Goal: Information Seeking & Learning: Learn about a topic

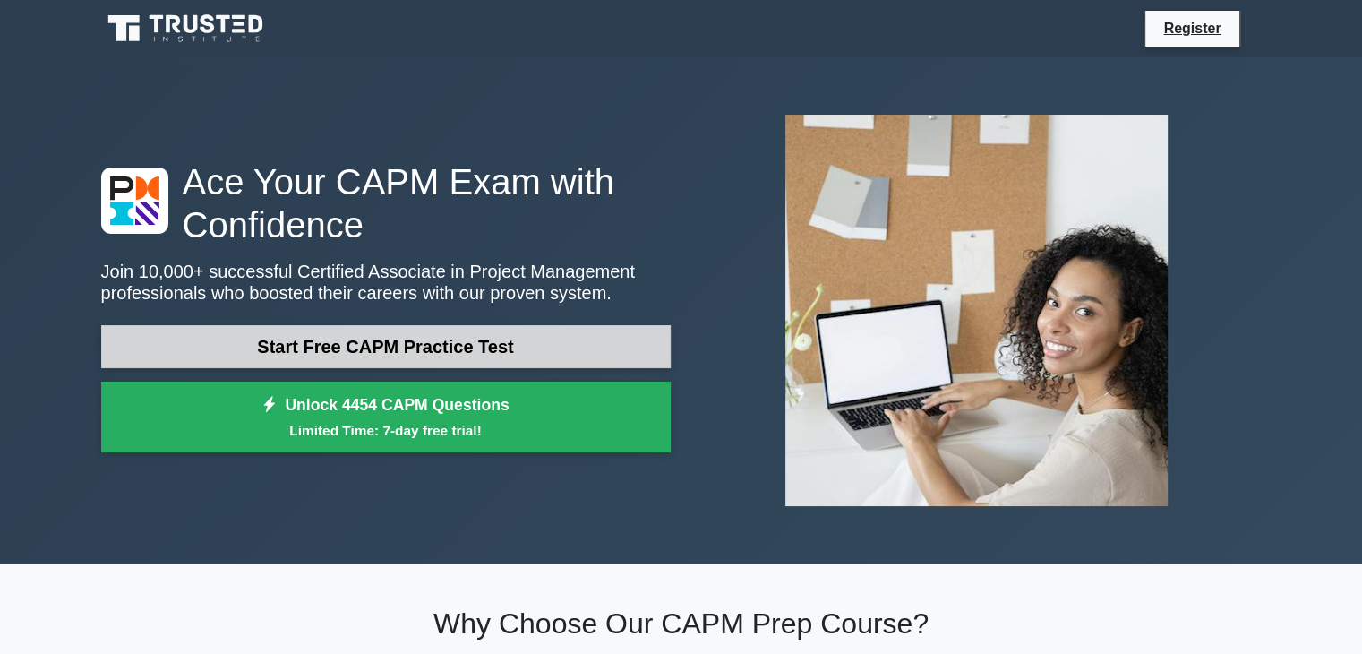
click at [464, 350] on link "Start Free CAPM Practice Test" at bounding box center [386, 346] width 570 height 43
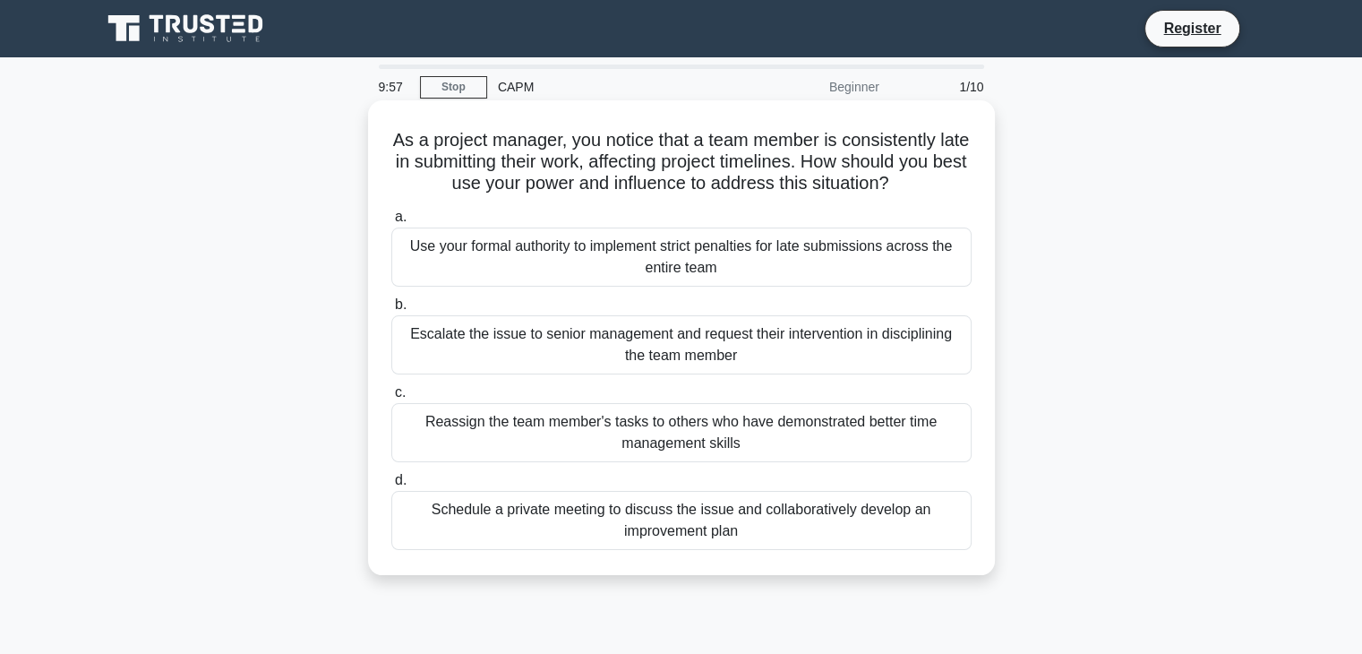
click at [527, 336] on div "Escalate the issue to senior management and request their intervention in disci…" at bounding box center [681, 344] width 580 height 59
click at [391, 311] on input "b. Escalate the issue to senior management and request their intervention in di…" at bounding box center [391, 305] width 0 height 12
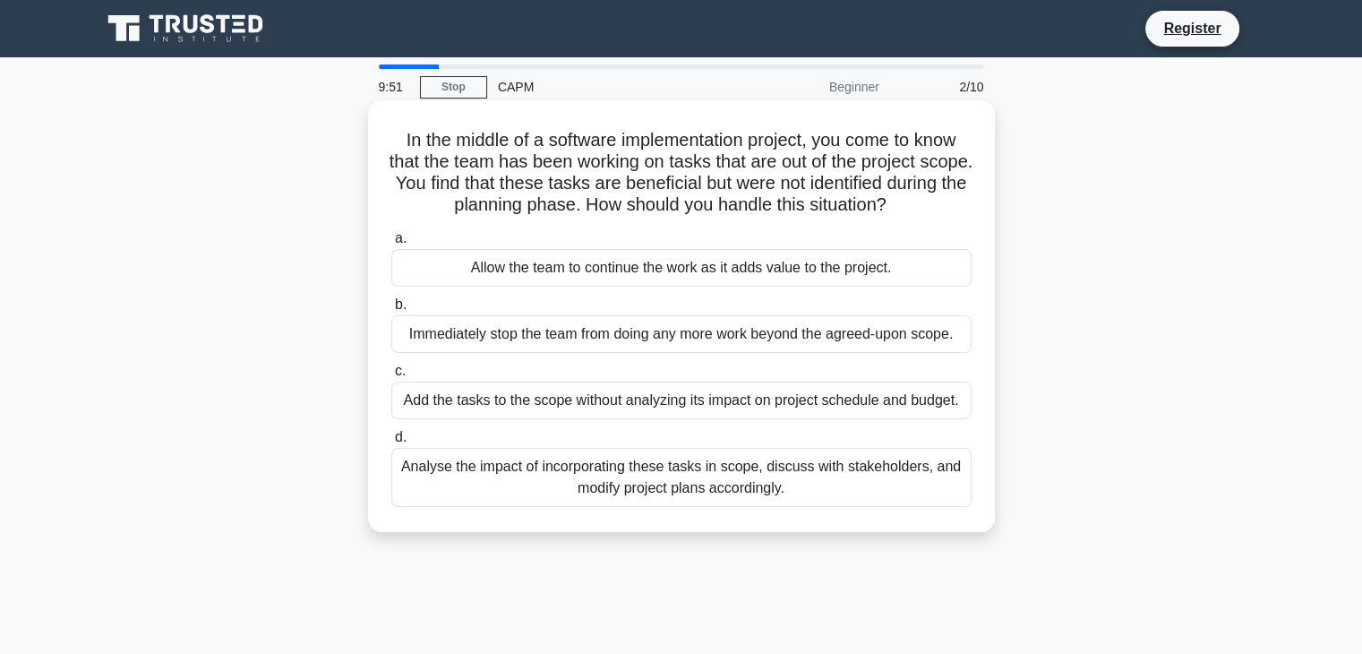
click at [600, 266] on div "Allow the team to continue the work as it adds value to the project." at bounding box center [681, 268] width 580 height 38
click at [391, 244] on input "a. Allow the team to continue the work as it adds value to the project." at bounding box center [391, 239] width 0 height 12
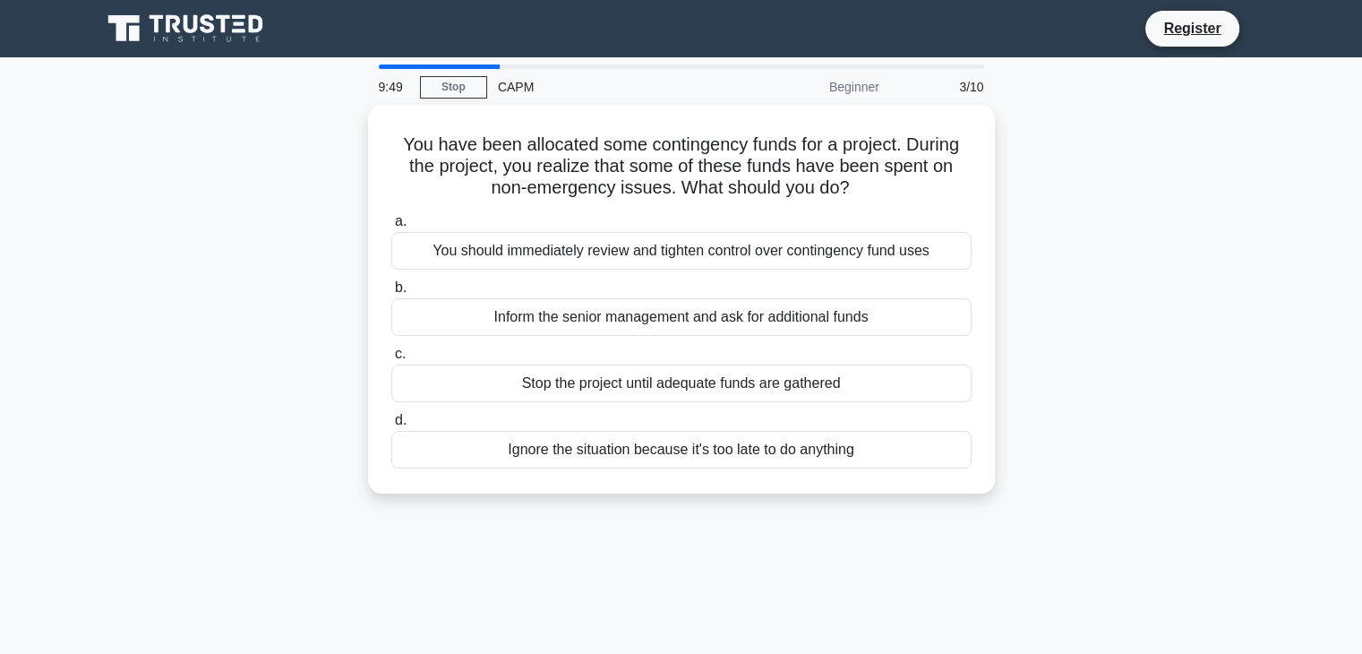
click at [600, 266] on div "a. You should immediately review and tighten control over contingency fund uses…" at bounding box center [682, 339] width 602 height 265
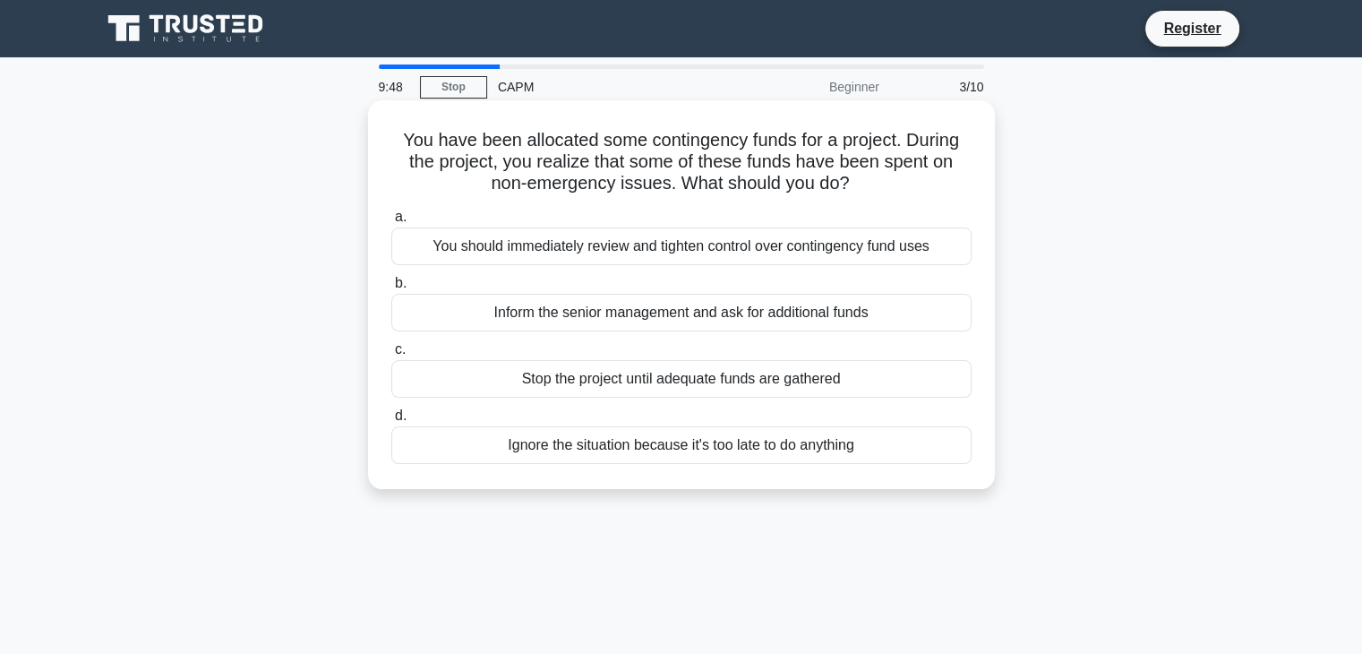
click at [605, 259] on div "You should immediately review and tighten control over contingency fund uses" at bounding box center [681, 246] width 580 height 38
click at [391, 223] on input "a. You should immediately review and tighten control over contingency fund uses" at bounding box center [391, 217] width 0 height 12
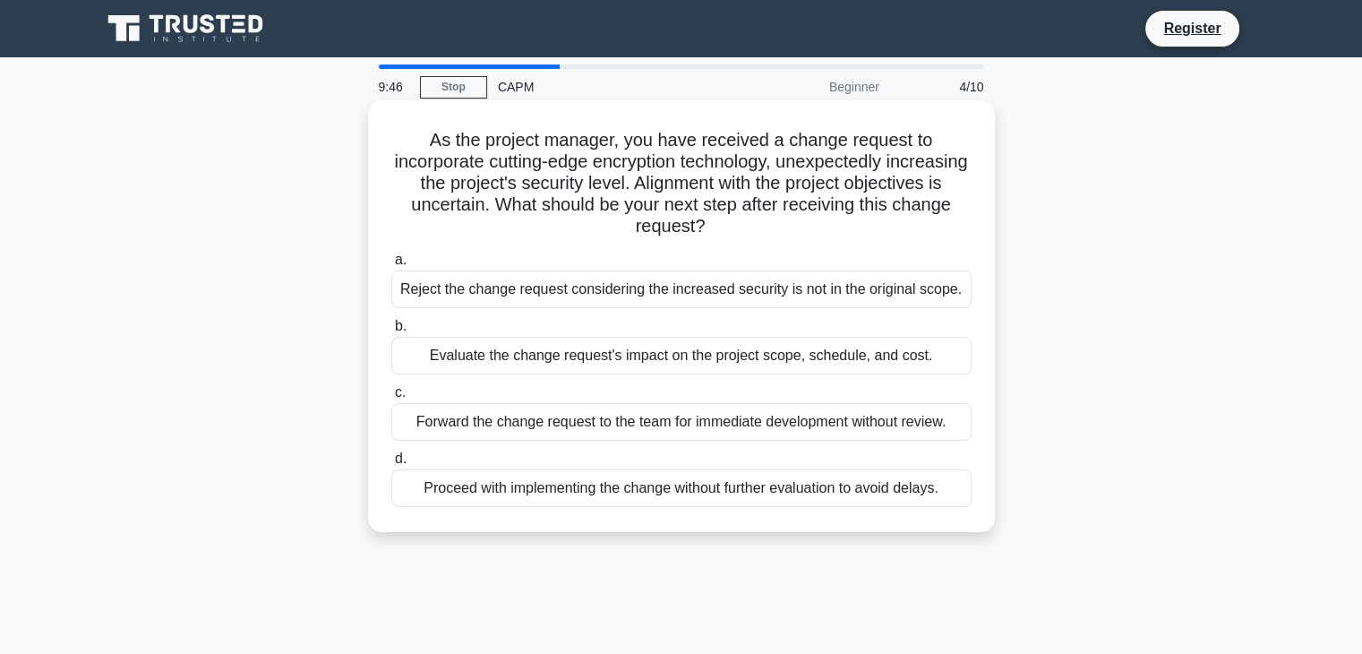
click at [611, 353] on div "Evaluate the change request's impact on the project scope, schedule, and cost." at bounding box center [681, 356] width 580 height 38
click at [391, 332] on input "b. Evaluate the change request's impact on the project scope, schedule, and cos…" at bounding box center [391, 327] width 0 height 12
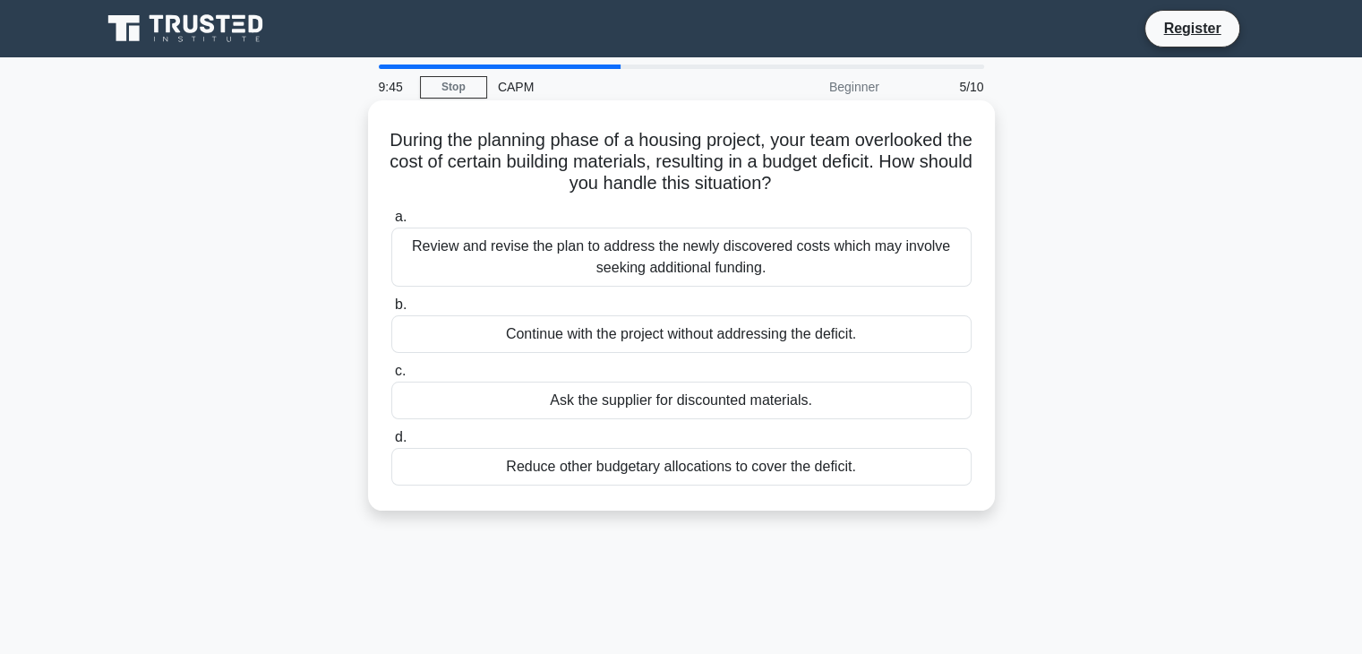
click at [616, 340] on div "Continue with the project without addressing the deficit." at bounding box center [681, 334] width 580 height 38
click at [391, 311] on input "b. Continue with the project without addressing the deficit." at bounding box center [391, 305] width 0 height 12
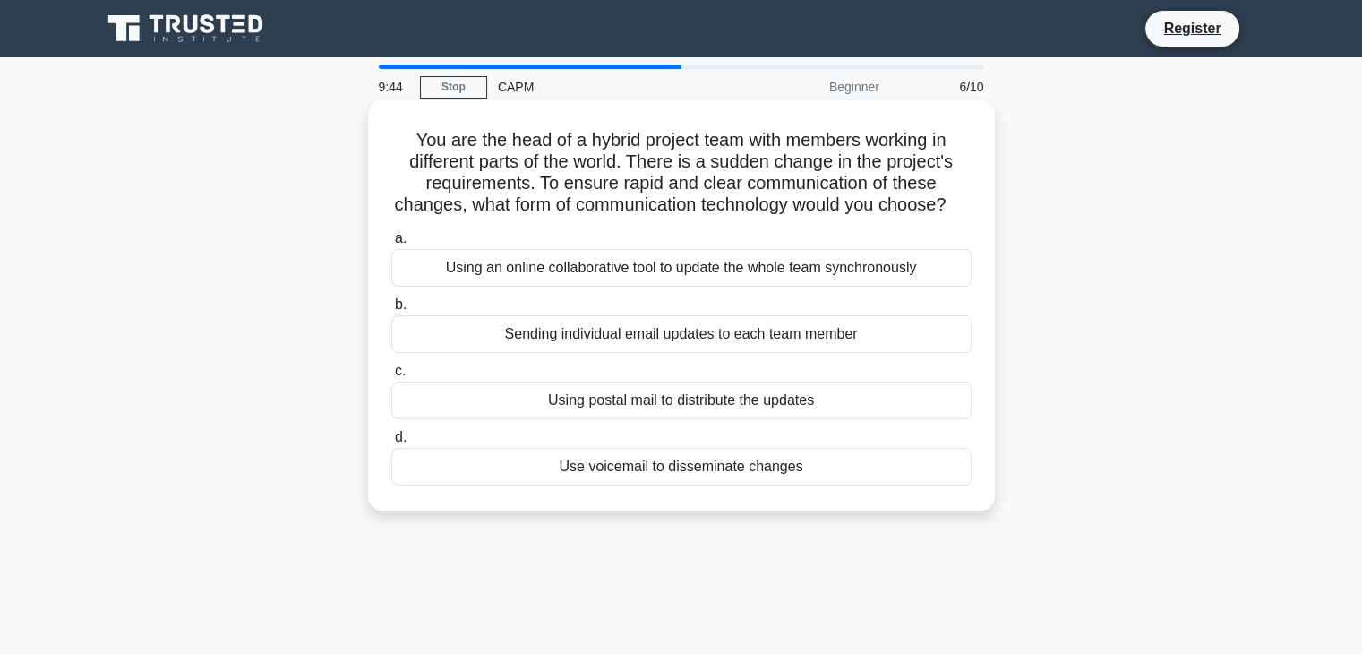
click at [616, 353] on div "Sending individual email updates to each team member" at bounding box center [681, 334] width 580 height 38
click at [391, 311] on input "b. Sending individual email updates to each team member" at bounding box center [391, 305] width 0 height 12
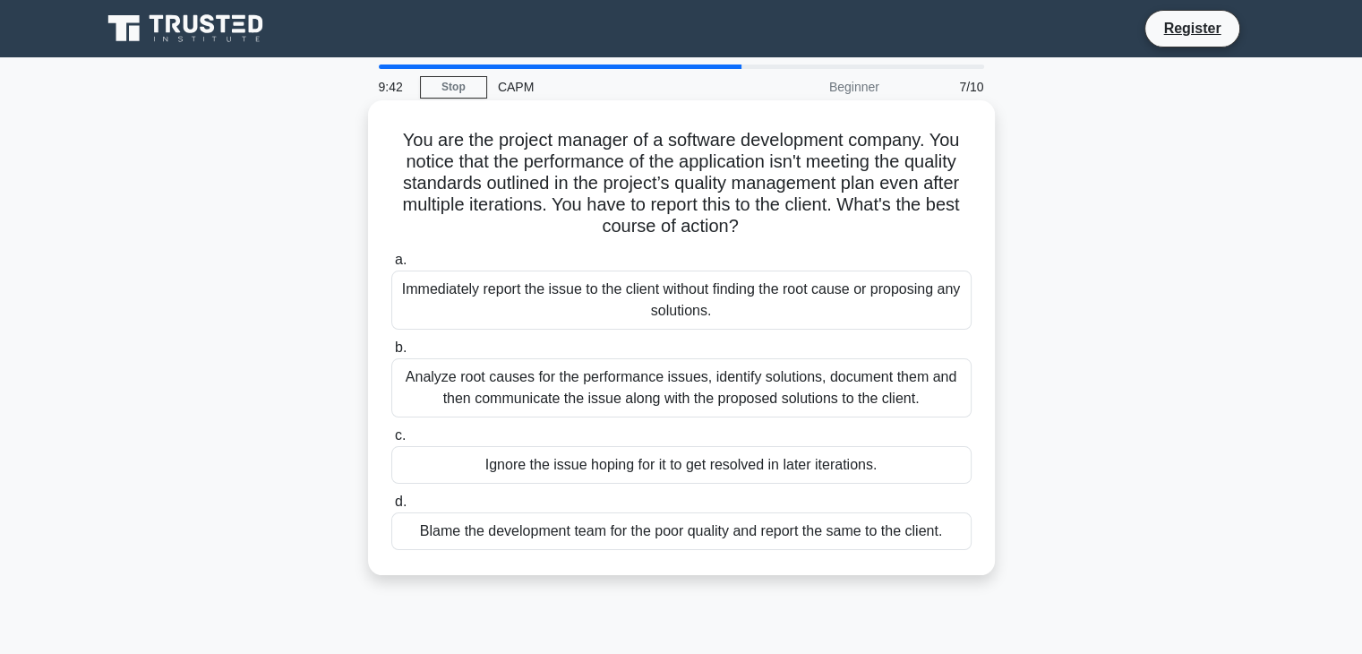
click at [653, 280] on div "Immediately report the issue to the client without finding the root cause or pr…" at bounding box center [681, 299] width 580 height 59
click at [391, 266] on input "a. Immediately report the issue to the client without finding the root cause or…" at bounding box center [391, 260] width 0 height 12
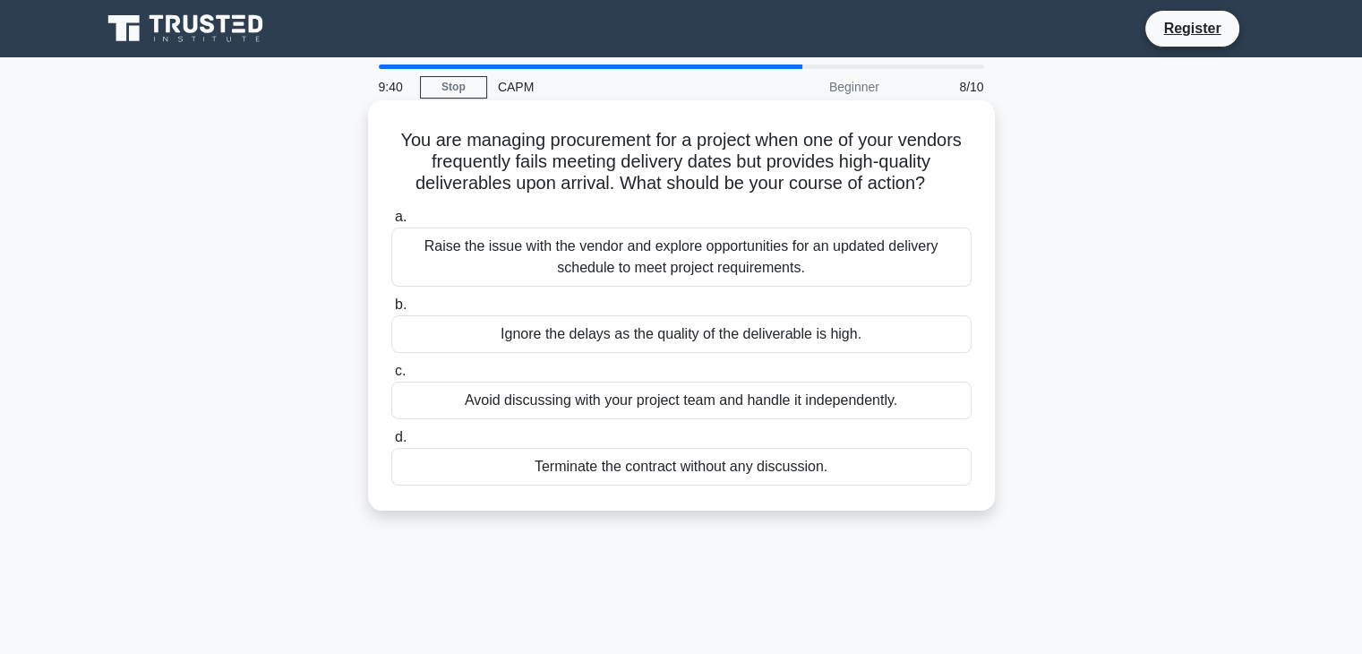
click at [659, 396] on div "Avoid discussing with your project team and handle it independently." at bounding box center [681, 400] width 580 height 38
click at [391, 377] on input "c. Avoid discussing with your project team and handle it independently." at bounding box center [391, 371] width 0 height 12
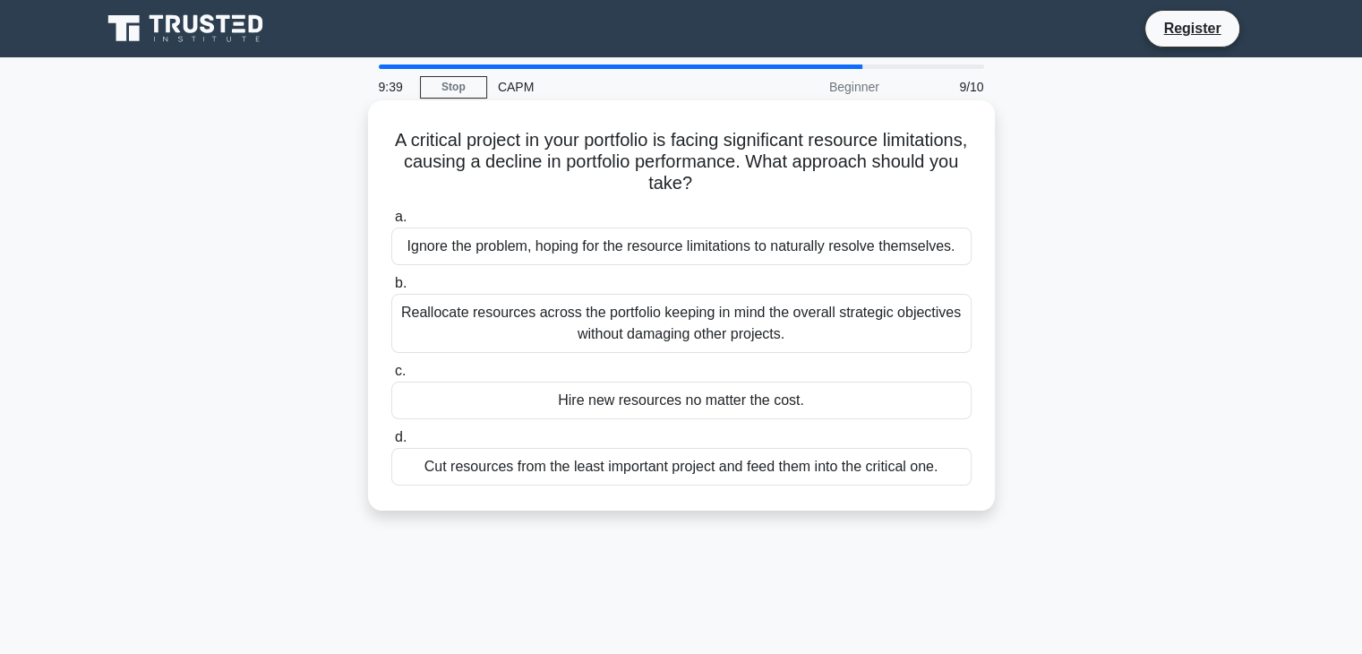
click at [671, 334] on div "Reallocate resources across the portfolio keeping in mind the overall strategic…" at bounding box center [681, 323] width 580 height 59
click at [391, 289] on input "b. Reallocate resources across the portfolio keeping in mind the overall strate…" at bounding box center [391, 284] width 0 height 12
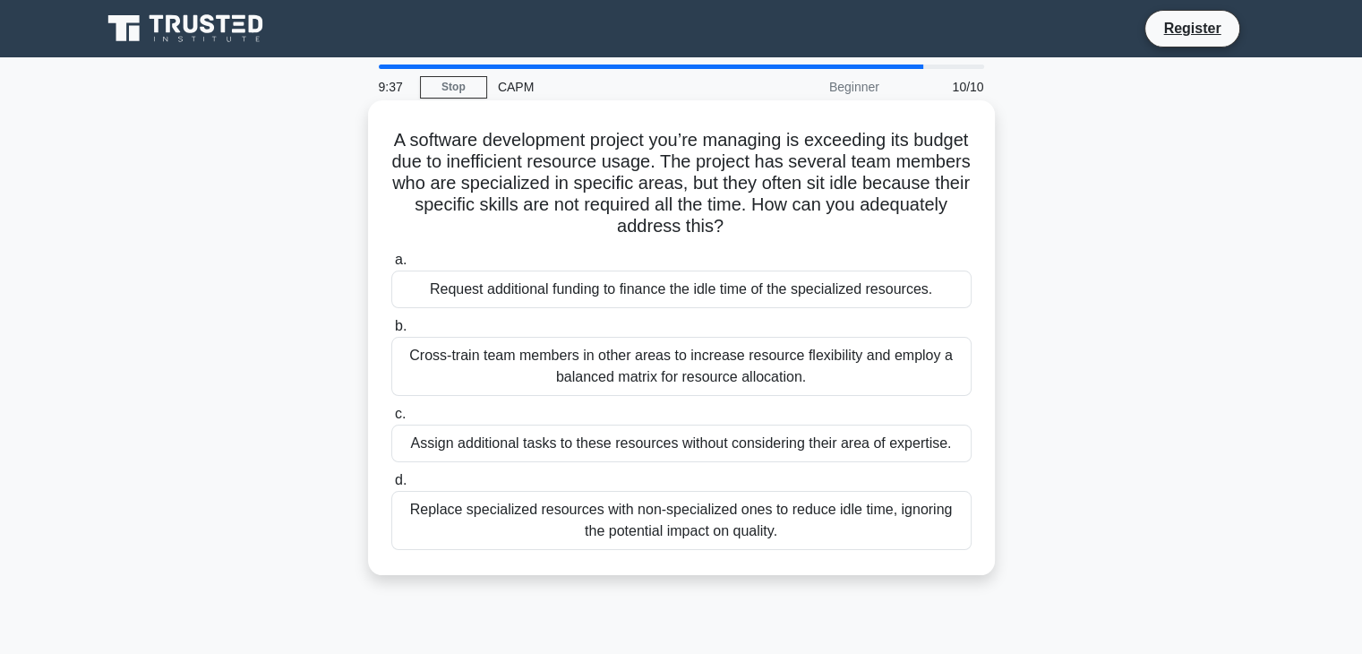
click at [683, 273] on div "Request additional funding to finance the idle time of the specialized resource…" at bounding box center [681, 289] width 580 height 38
click at [391, 266] on input "a. Request additional funding to finance the idle time of the specialized resou…" at bounding box center [391, 260] width 0 height 12
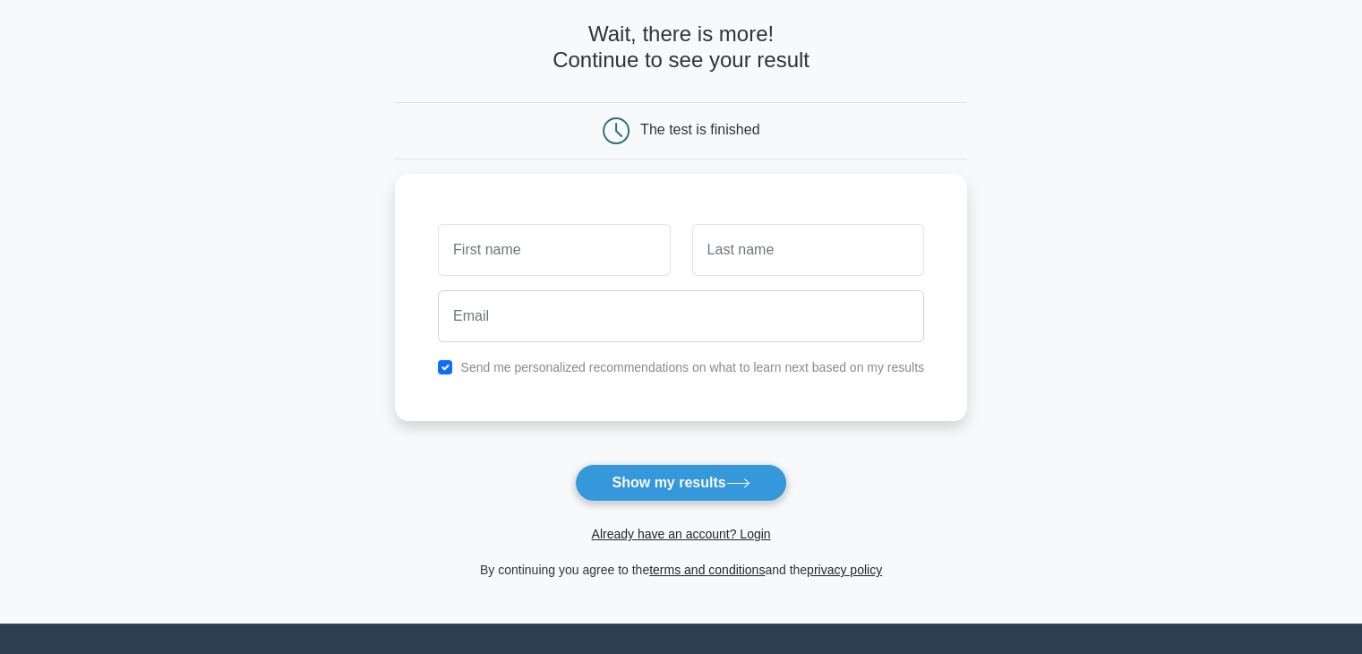
scroll to position [245, 0]
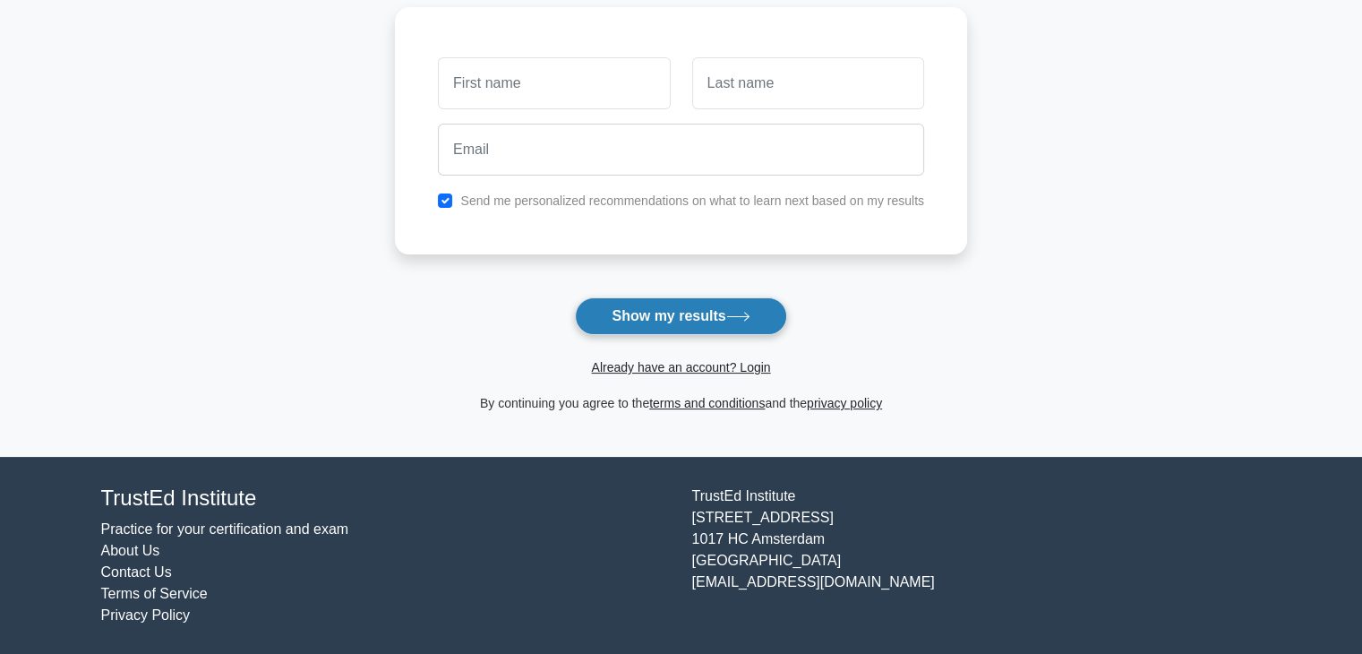
click at [708, 324] on form "Wait, there is more! Continue to see your result The test is finished and the" at bounding box center [681, 134] width 572 height 559
click at [708, 324] on button "Show my results" at bounding box center [680, 316] width 211 height 38
click at [906, 248] on div "Send me personalized recommendations on what to learn next based on my results" at bounding box center [681, 126] width 572 height 247
